Goal: Task Accomplishment & Management: Use online tool/utility

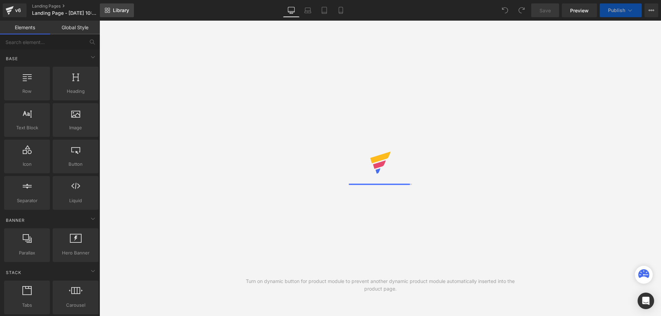
click at [120, 10] on span "Library" at bounding box center [121, 10] width 16 height 6
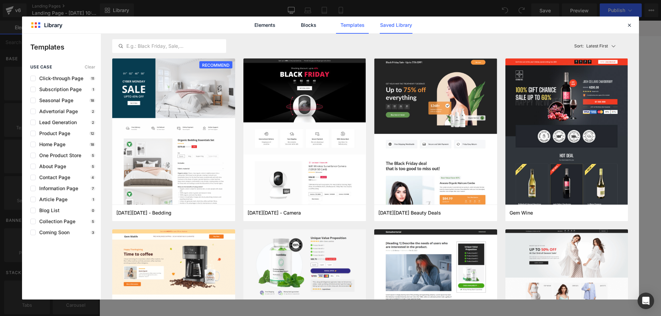
click at [399, 27] on link "Saved Library" at bounding box center [396, 25] width 33 height 17
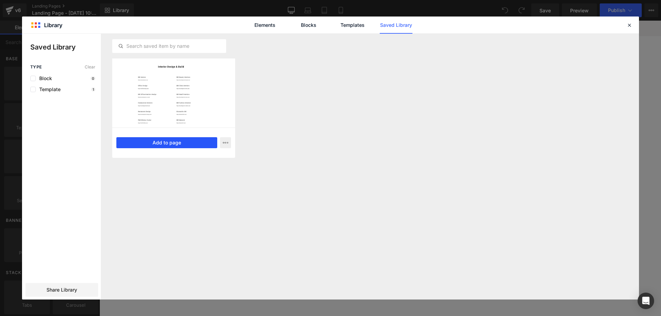
click at [194, 142] on button "Add to page" at bounding box center [166, 142] width 101 height 11
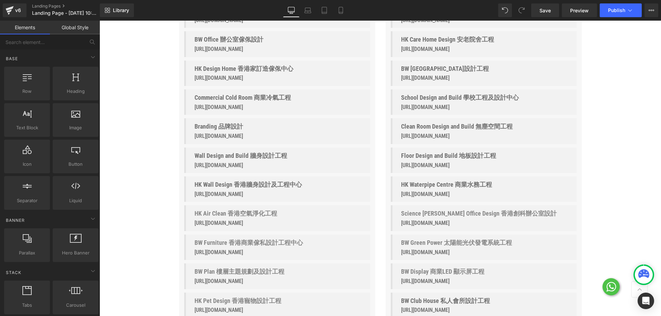
scroll to position [109, 0]
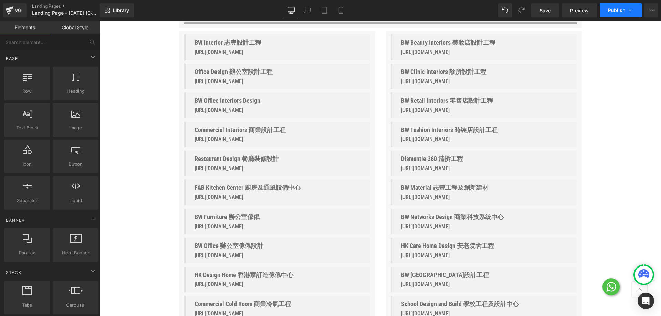
click at [628, 16] on button "Publish" at bounding box center [621, 10] width 42 height 14
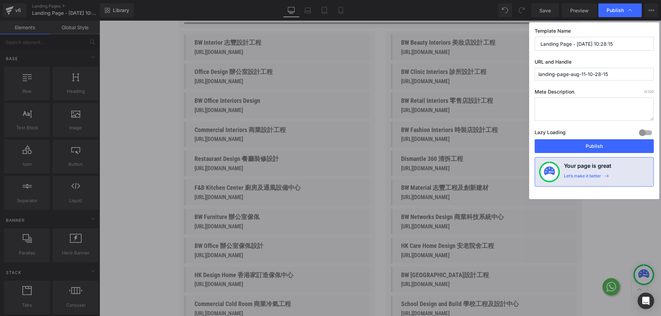
drag, startPoint x: 601, startPoint y: 143, endPoint x: 619, endPoint y: 103, distance: 44.1
click at [619, 103] on div "Template Name Landing Page - [DATE] 10:28:15 URL and Handle landing-page-aug-11…" at bounding box center [594, 110] width 130 height 177
click at [618, 94] on label "Meta Description 0 /320" at bounding box center [594, 93] width 119 height 9
click at [609, 40] on input "Landing Page - [DATE] 10:28:15" at bounding box center [594, 44] width 119 height 14
drag, startPoint x: 627, startPoint y: 48, endPoint x: 571, endPoint y: 48, distance: 56.1
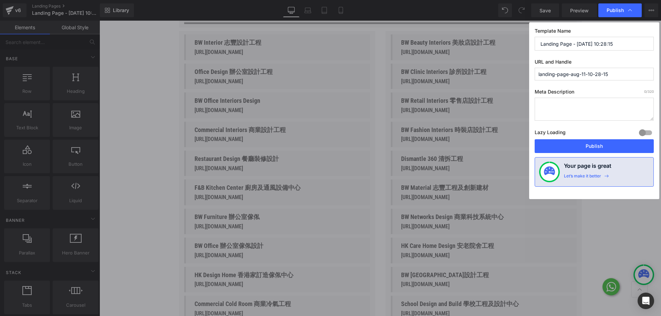
click at [571, 48] on input "Landing Page - [DATE] 10:28:15" at bounding box center [594, 44] width 119 height 14
type input "Landing Page"
drag, startPoint x: 622, startPoint y: 73, endPoint x: 569, endPoint y: 82, distance: 54.0
click at [569, 82] on div "Template Name Landing Page URL and Handle landing-page-aug-11-10-28-15 Meta Des…" at bounding box center [594, 110] width 130 height 177
type input "landing-page"
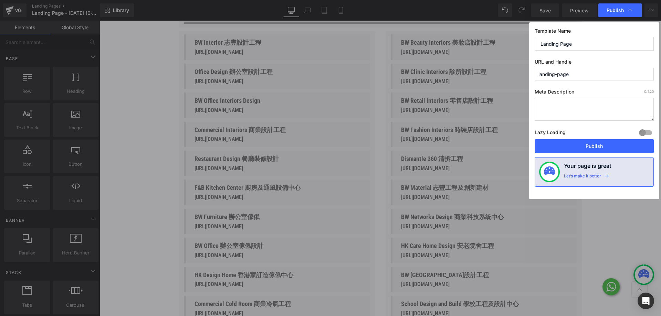
click at [644, 134] on div at bounding box center [645, 132] width 17 height 11
click at [624, 145] on button "Publish" at bounding box center [594, 146] width 119 height 14
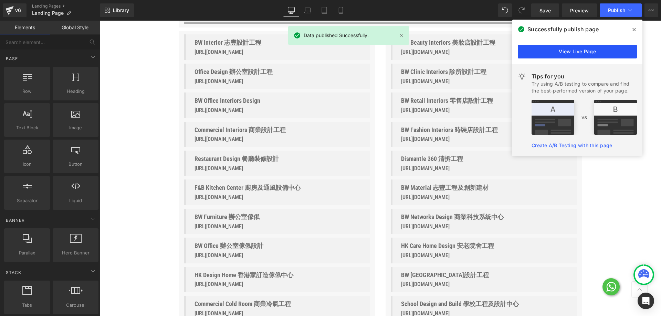
click at [591, 55] on link "View Live Page" at bounding box center [577, 52] width 119 height 14
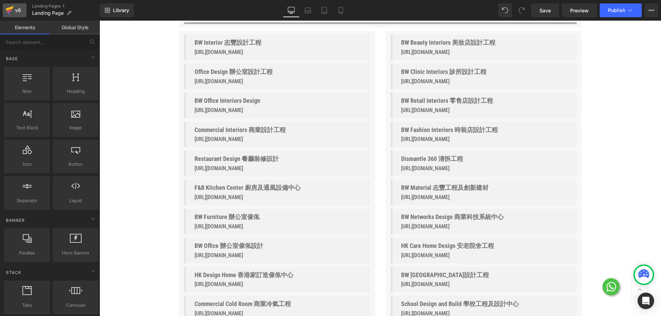
click at [16, 12] on div "v6" at bounding box center [18, 10] width 9 height 9
